Goal: Entertainment & Leisure: Consume media (video, audio)

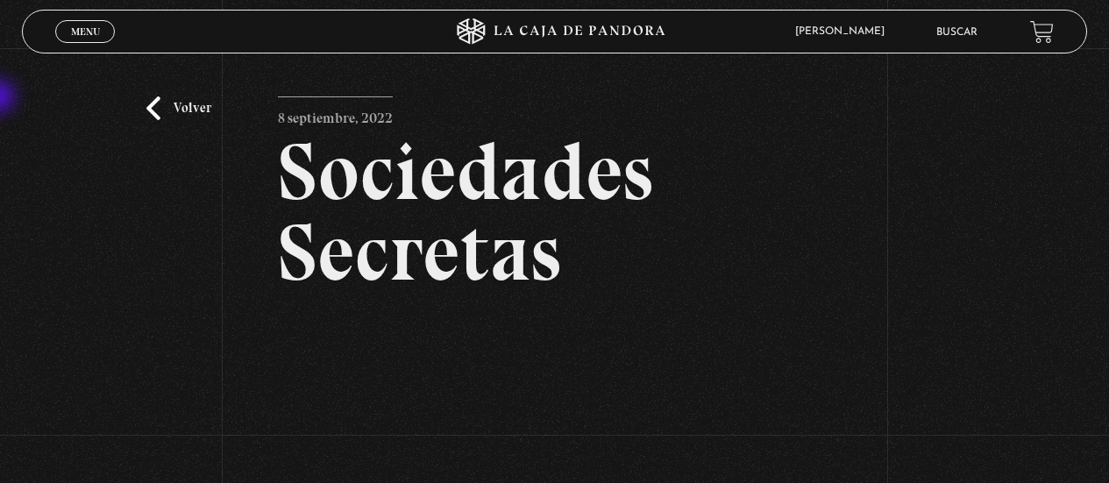
scroll to position [299, 0]
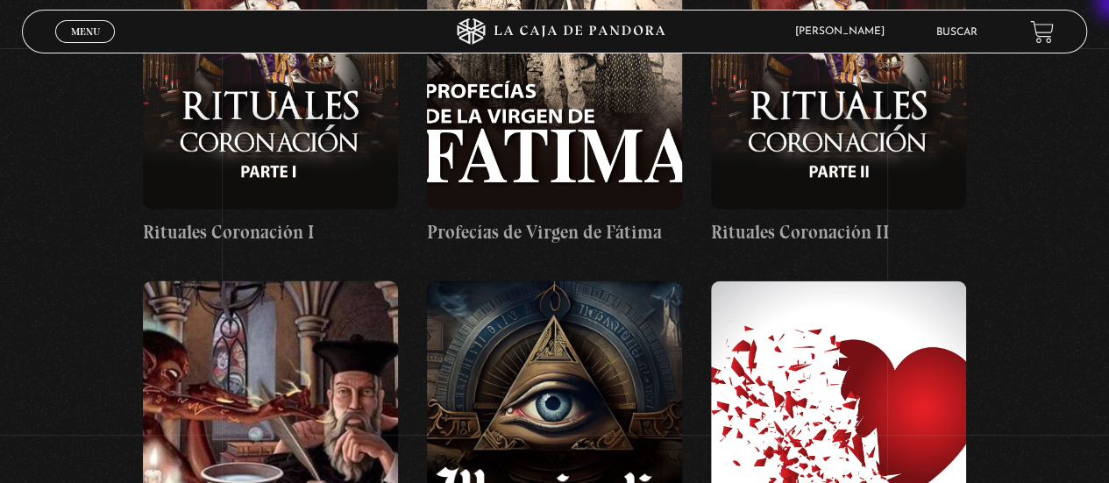
scroll to position [21896, 0]
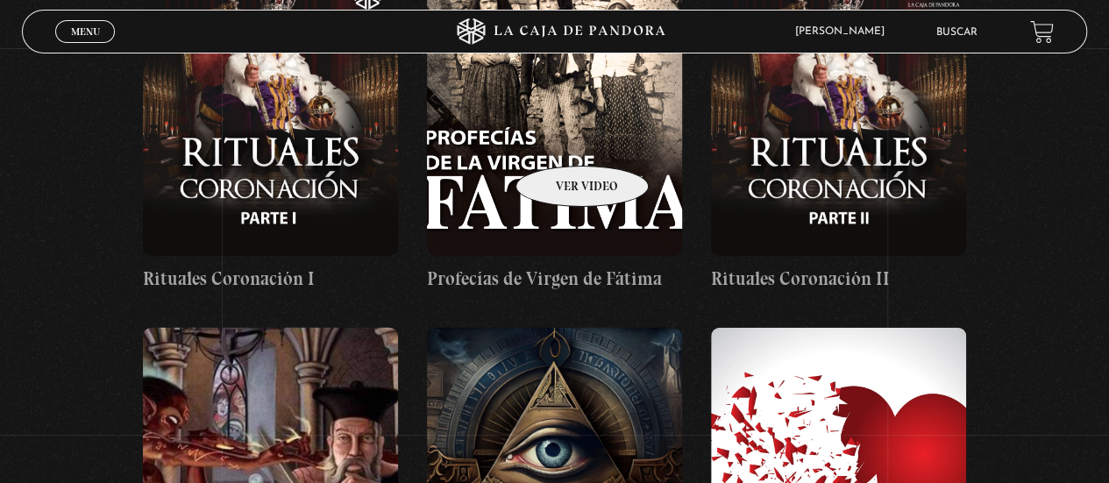
click at [560, 328] on figure at bounding box center [554, 486] width 255 height 316
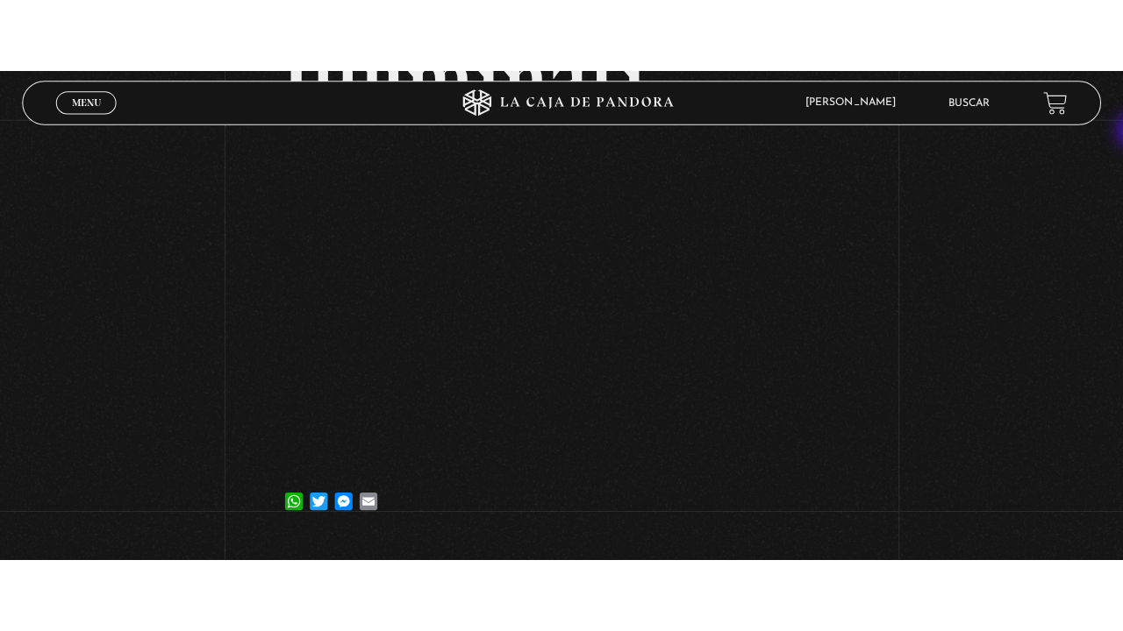
scroll to position [179, 0]
